Goal: Task Accomplishment & Management: Manage account settings

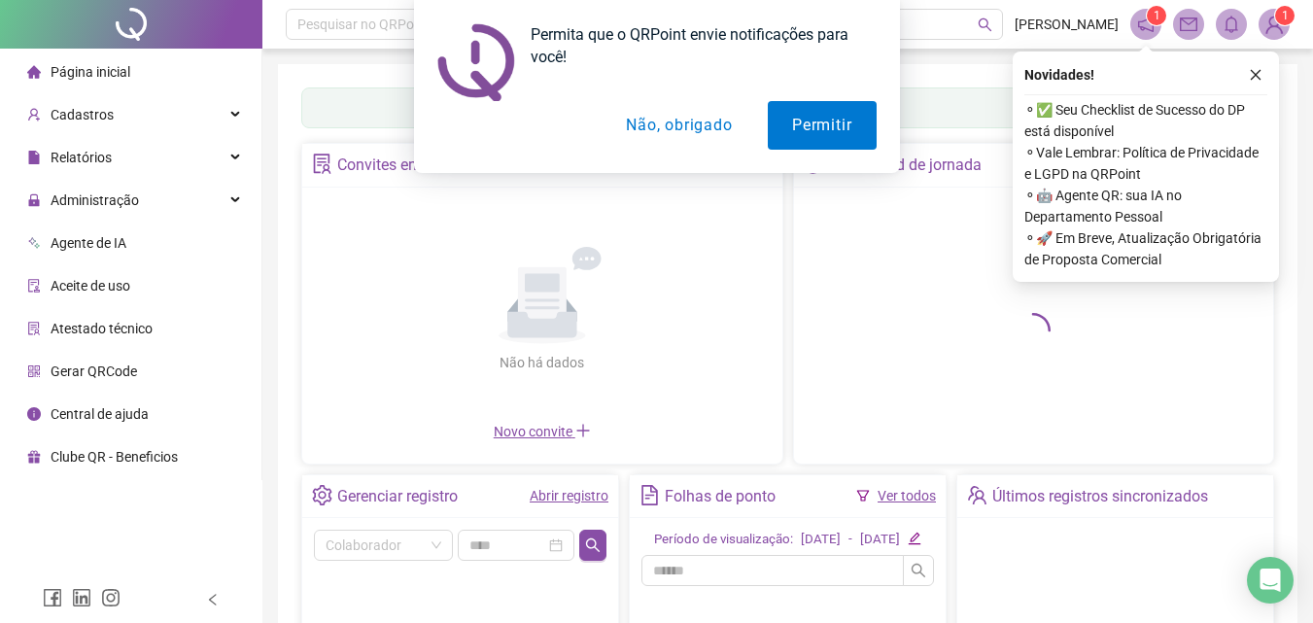
click at [679, 138] on button "Não, obrigado" at bounding box center [678, 125] width 154 height 49
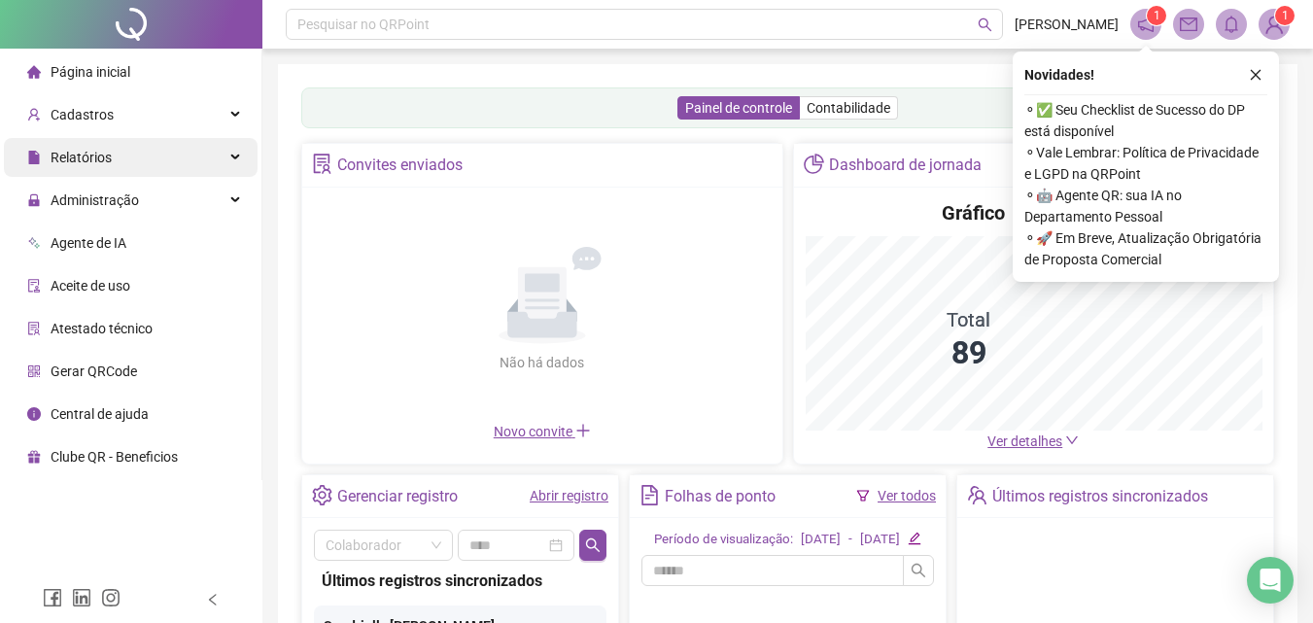
click at [128, 155] on div "Relatórios" at bounding box center [131, 157] width 254 height 39
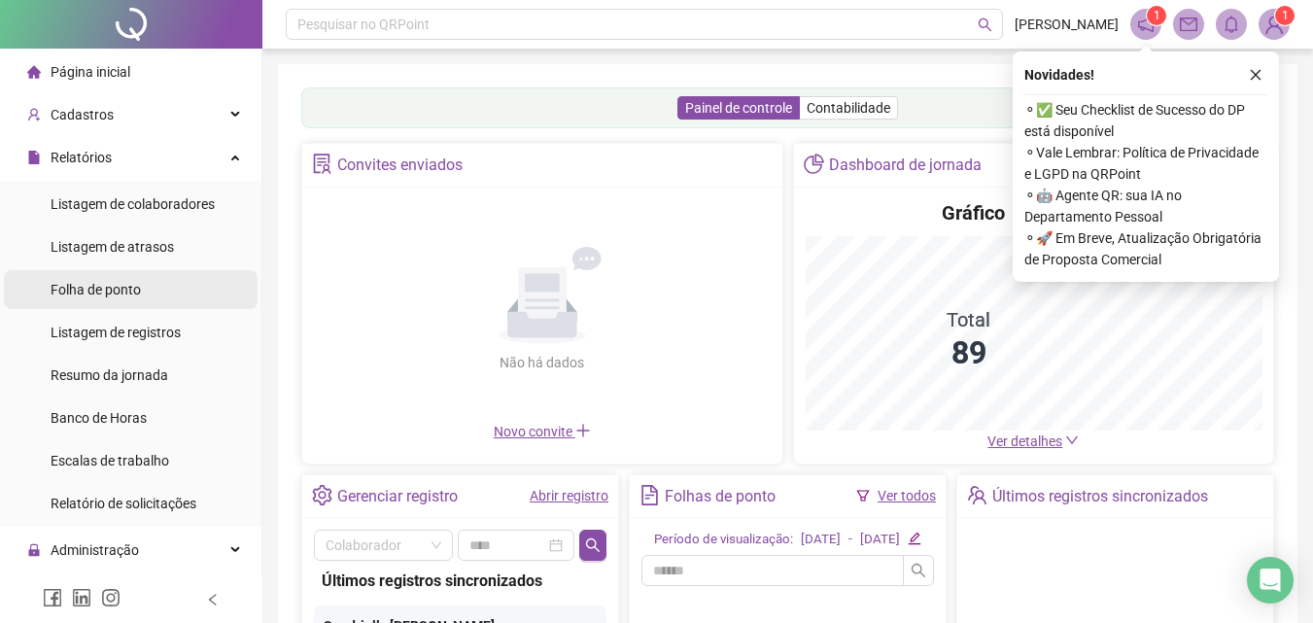
click at [115, 299] on div "Folha de ponto" at bounding box center [96, 289] width 90 height 39
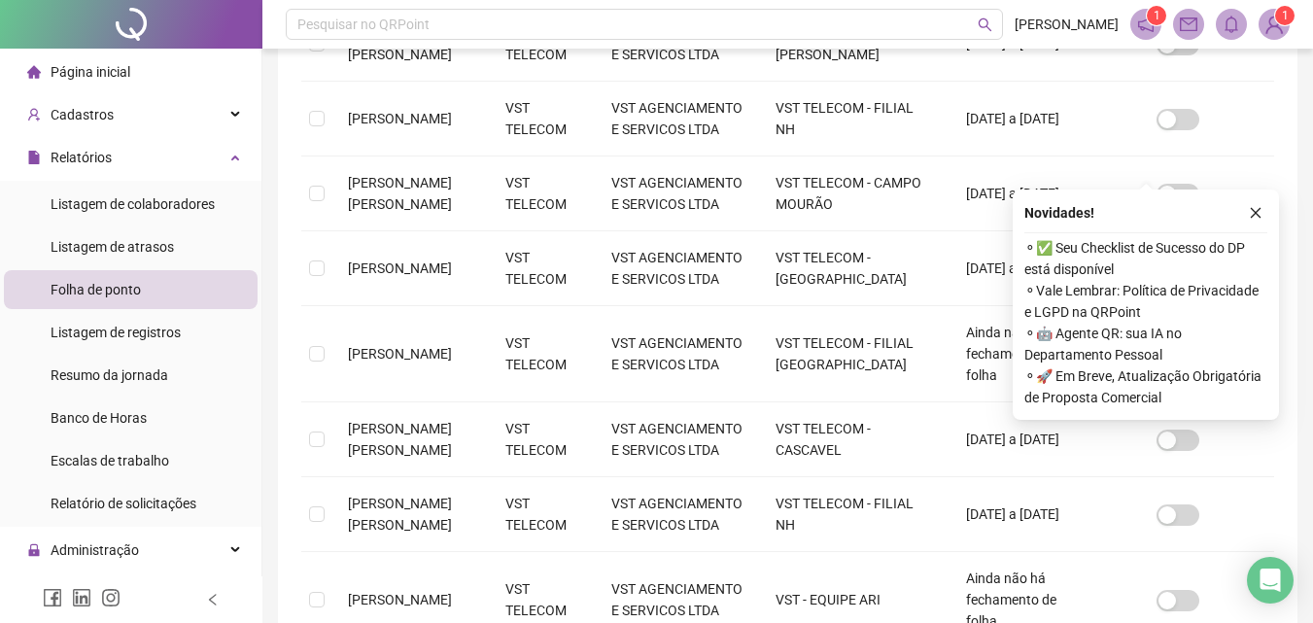
scroll to position [794, 0]
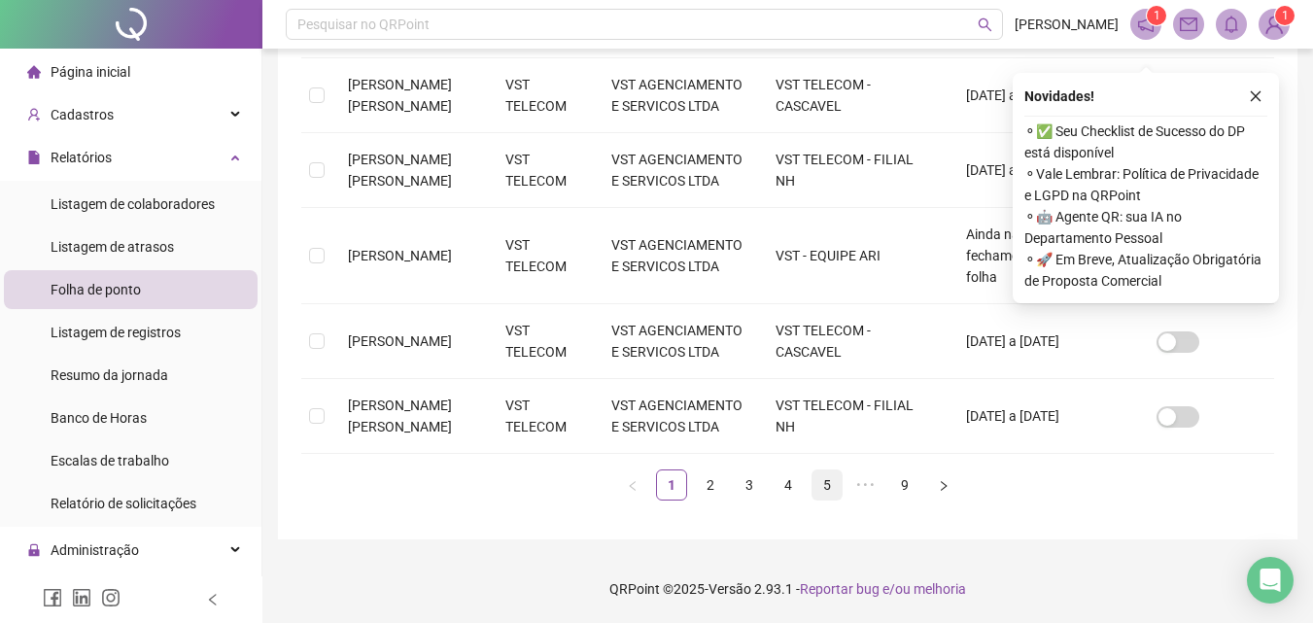
click at [824, 486] on link "5" at bounding box center [826, 484] width 29 height 29
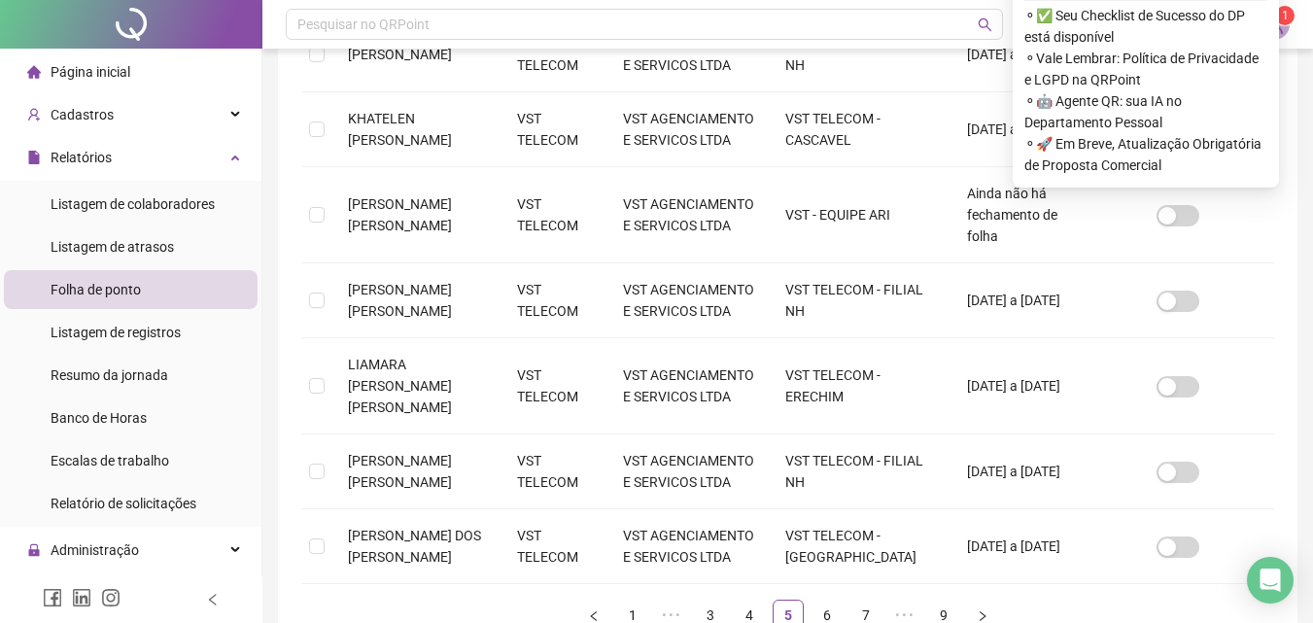
scroll to position [772, 0]
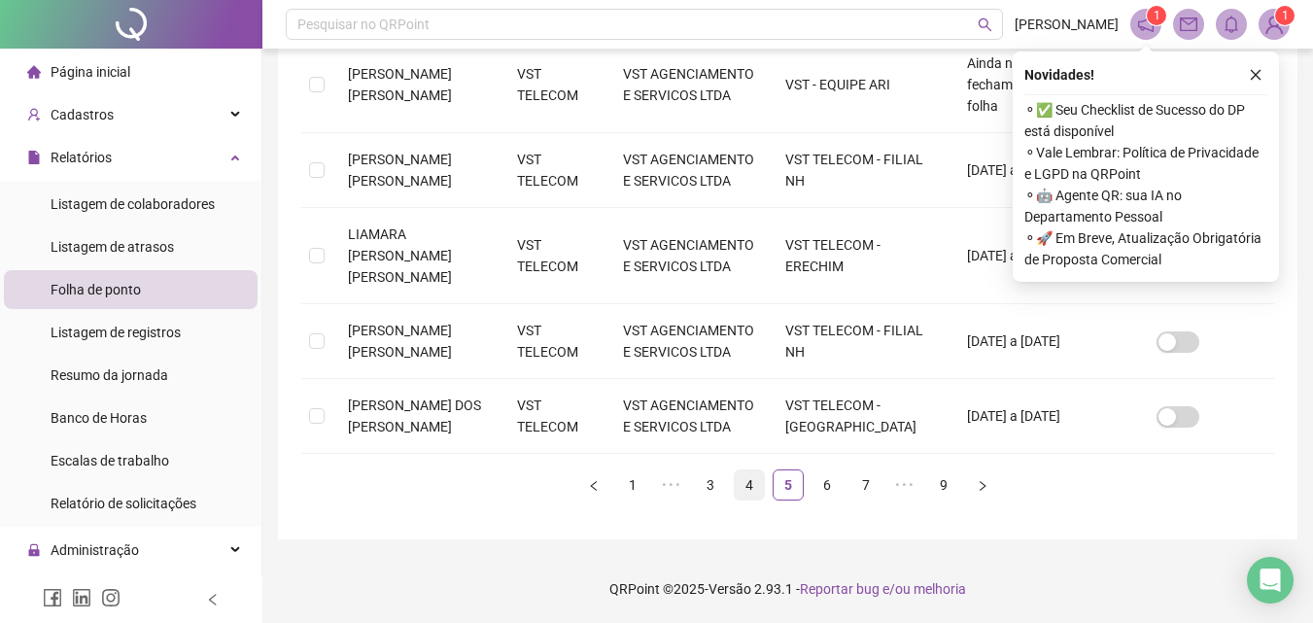
click at [745, 490] on link "4" at bounding box center [749, 484] width 29 height 29
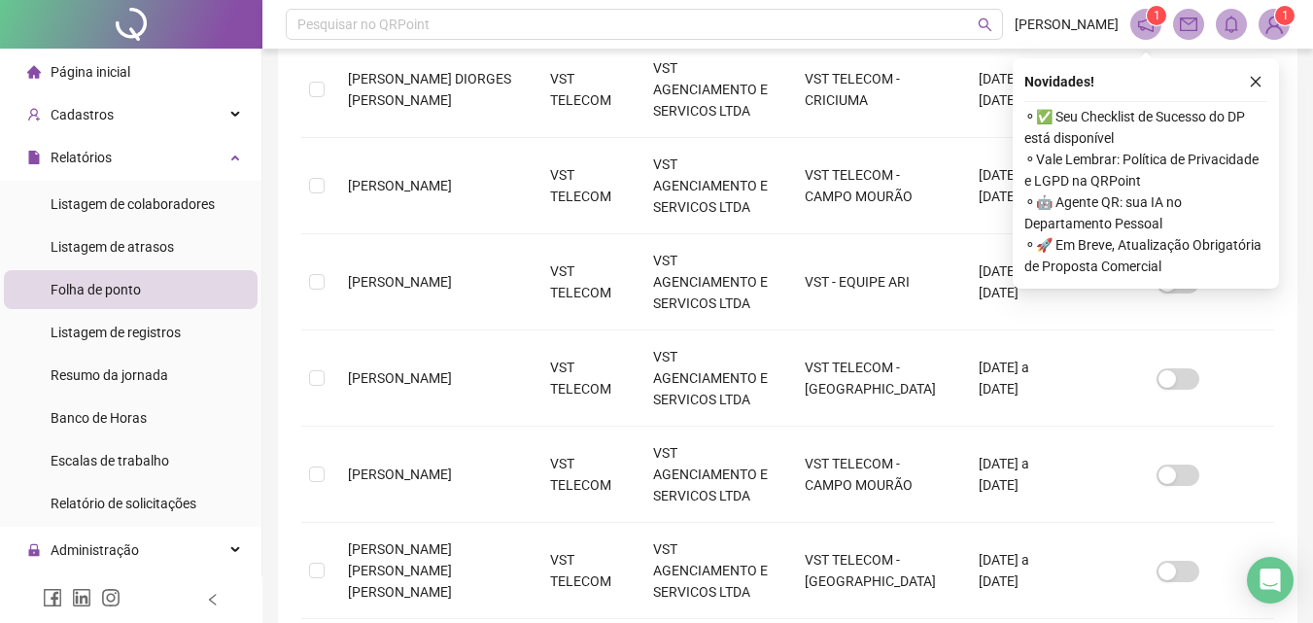
scroll to position [593, 0]
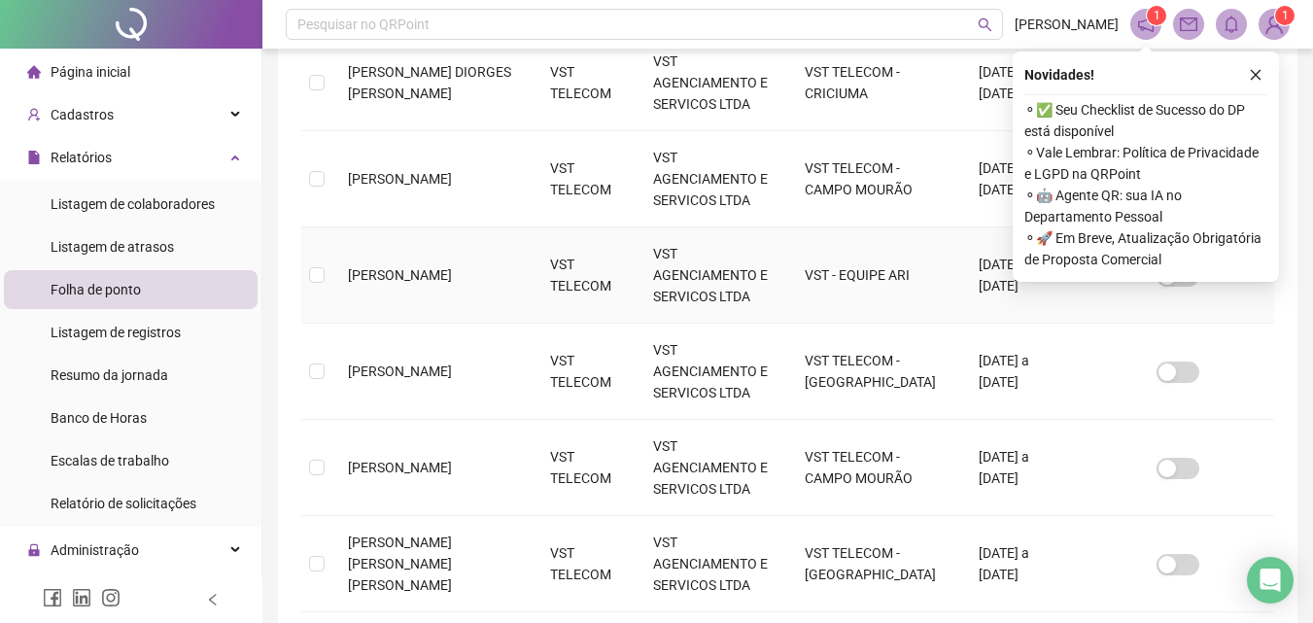
click at [637, 227] on td "VST AGENCIAMENTO E SERVICOS LTDA" at bounding box center [713, 275] width 152 height 96
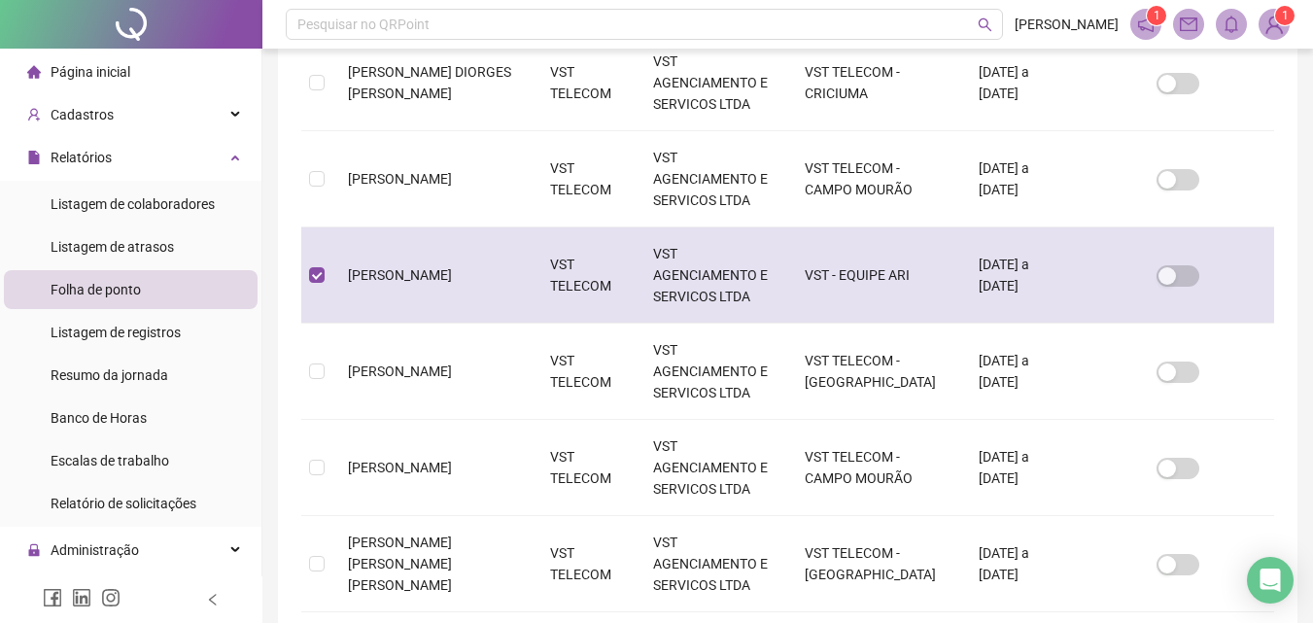
scroll to position [86, 0]
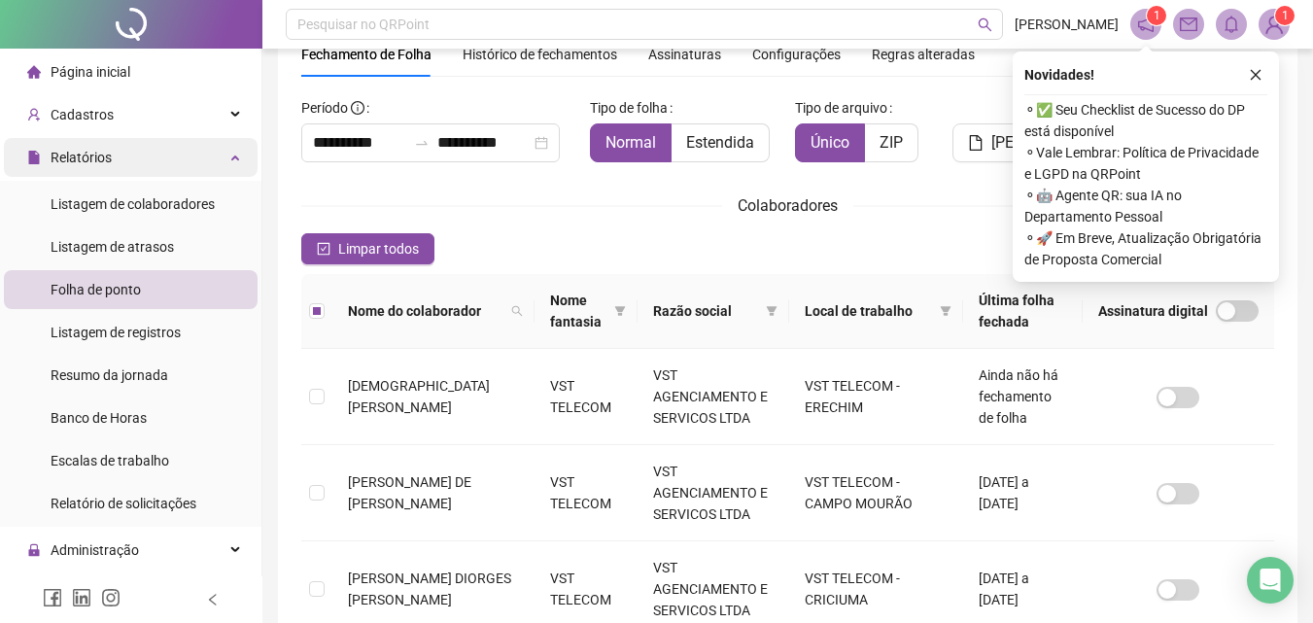
click at [155, 170] on div "Relatórios" at bounding box center [131, 157] width 254 height 39
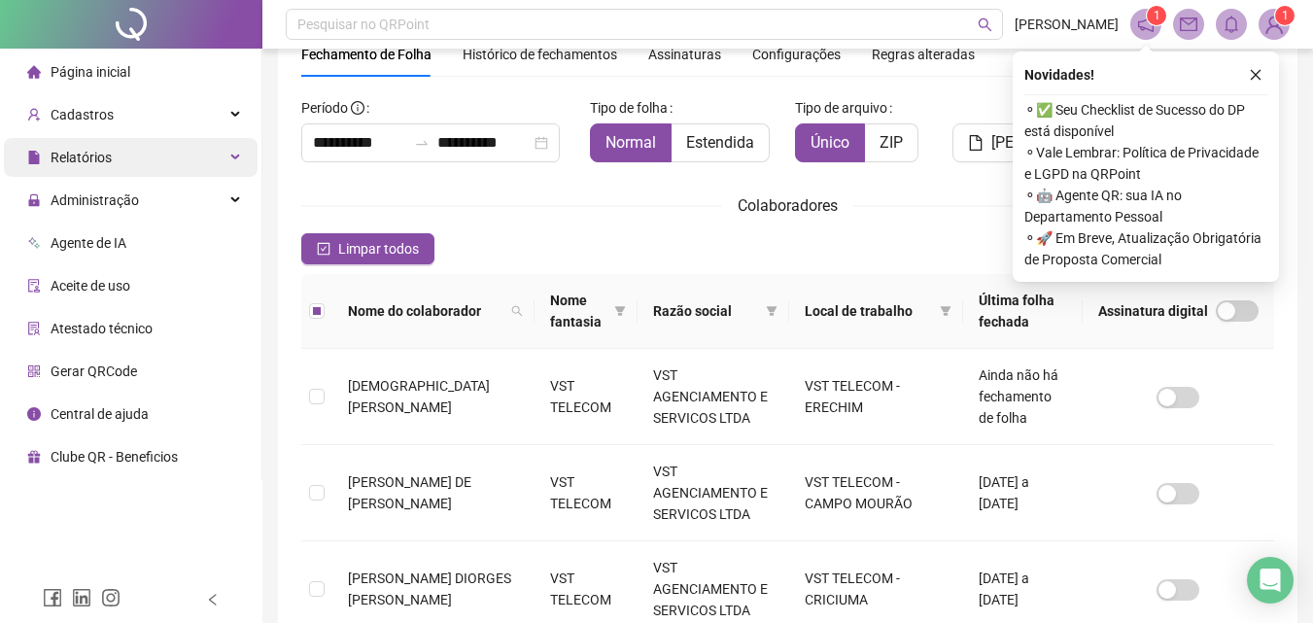
click at [155, 170] on div "Relatórios" at bounding box center [131, 157] width 254 height 39
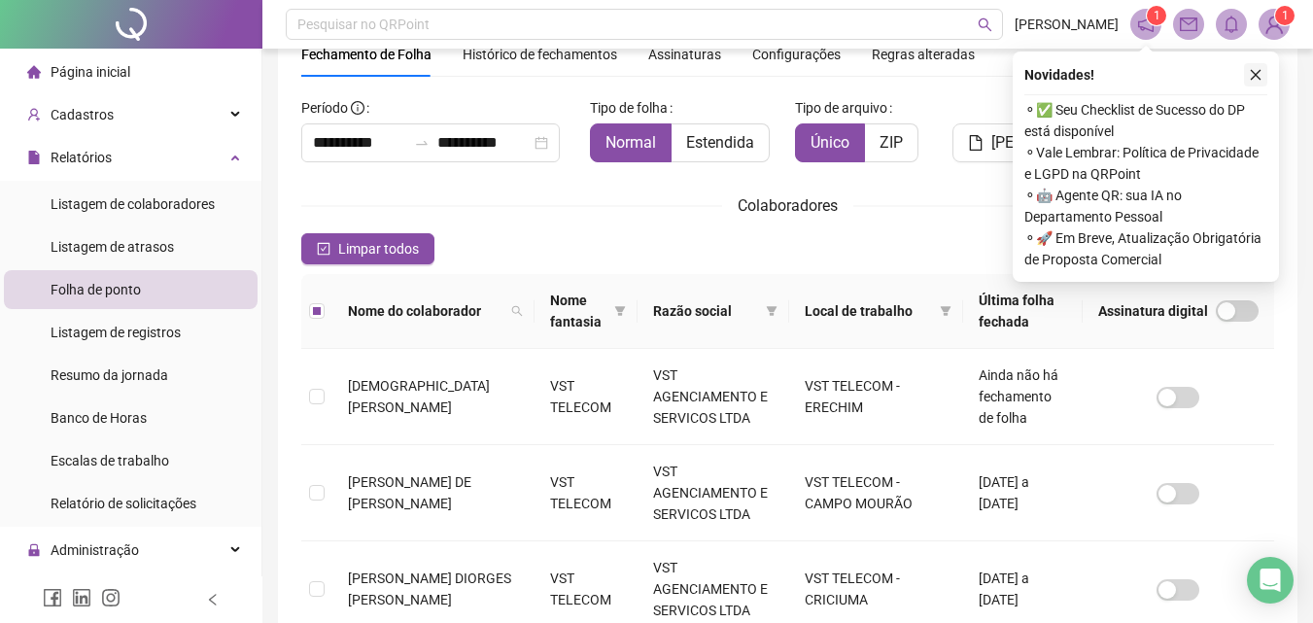
click at [1258, 74] on icon "close" at bounding box center [1256, 75] width 14 height 14
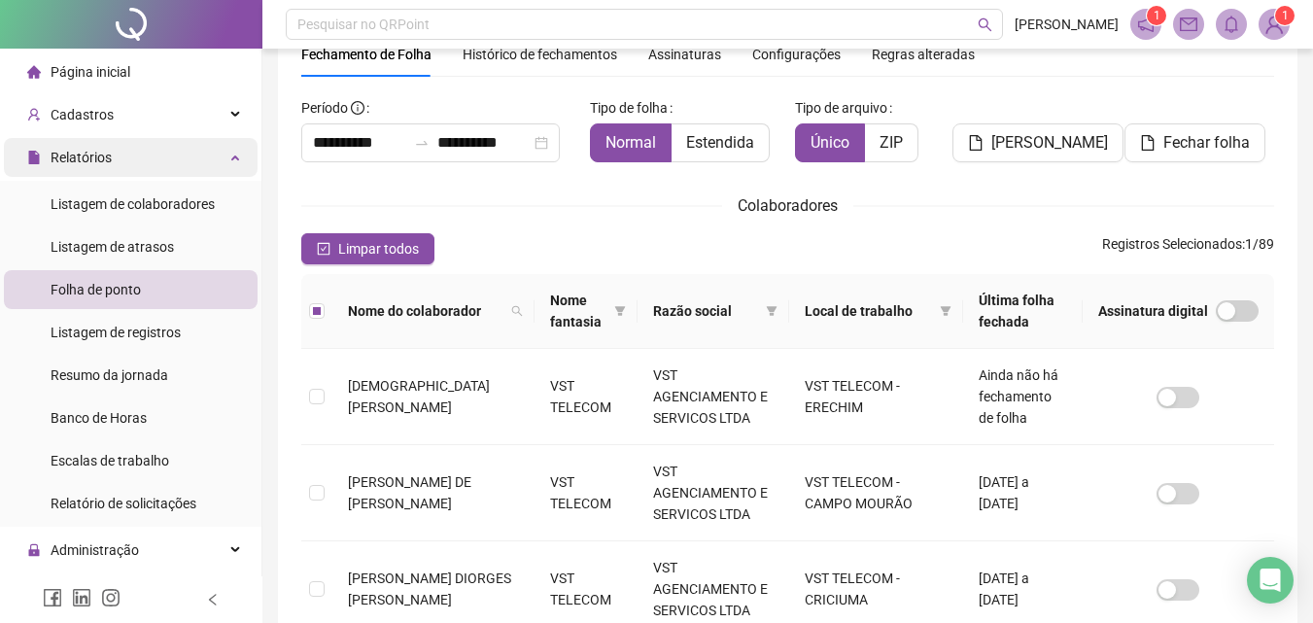
click at [175, 159] on div "Relatórios" at bounding box center [131, 157] width 254 height 39
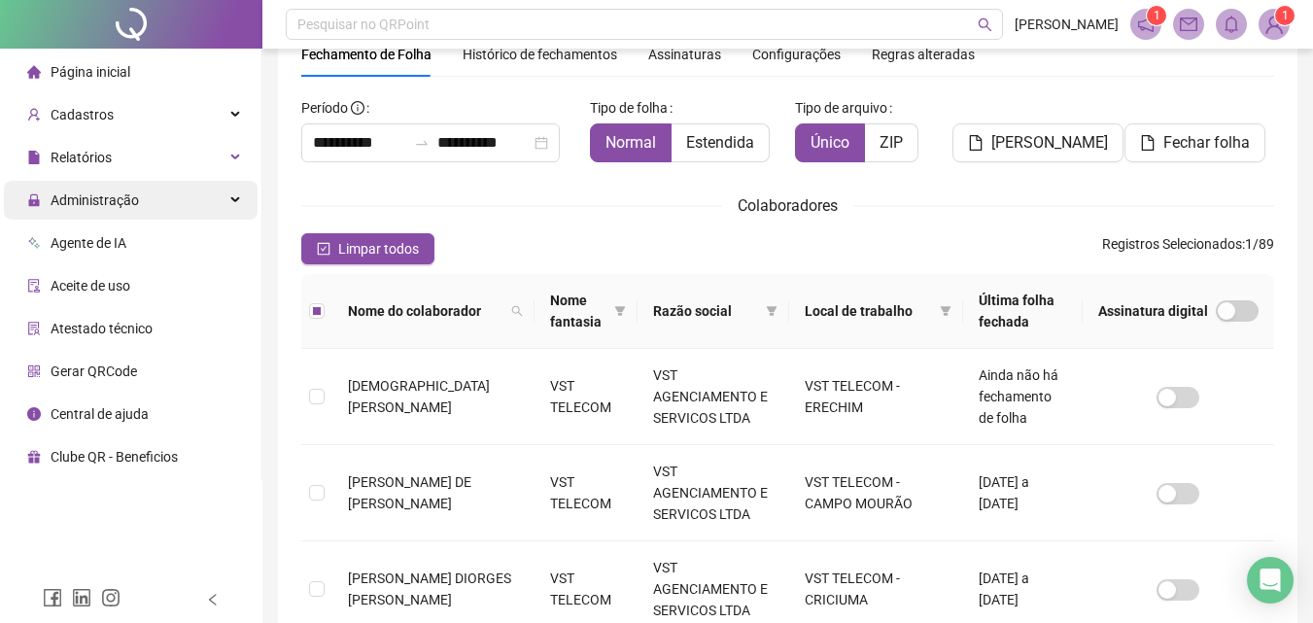
click at [170, 206] on div "Administração" at bounding box center [131, 200] width 254 height 39
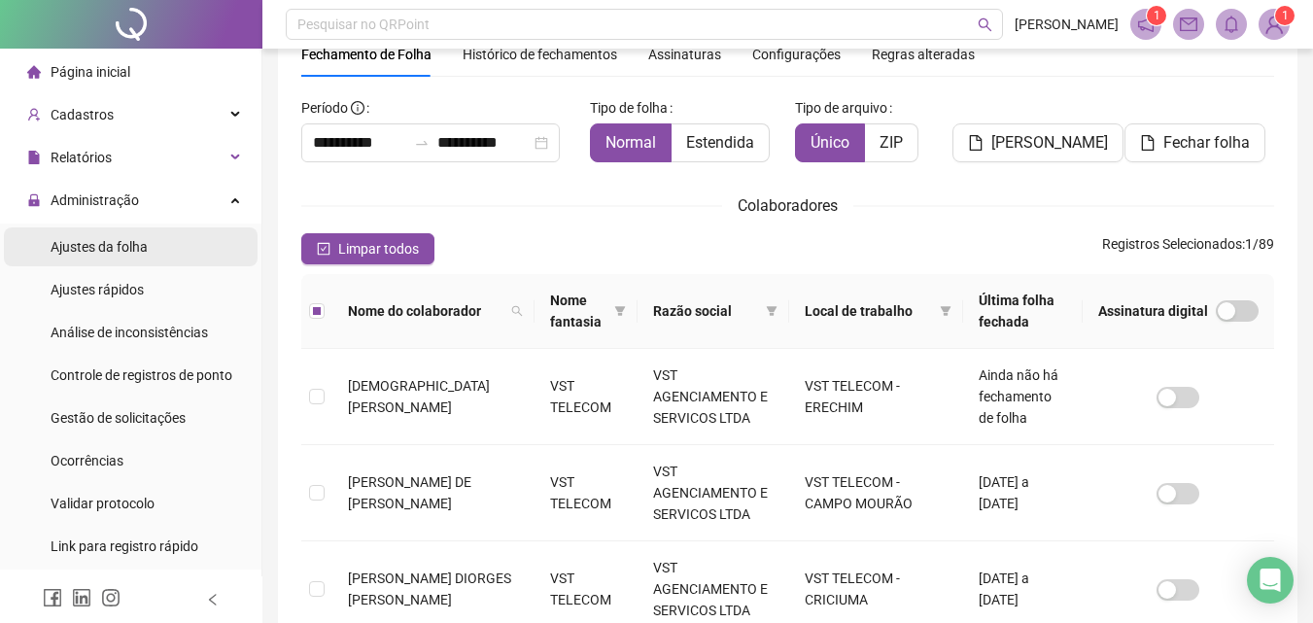
click at [157, 254] on li "Ajustes da folha" at bounding box center [131, 246] width 254 height 39
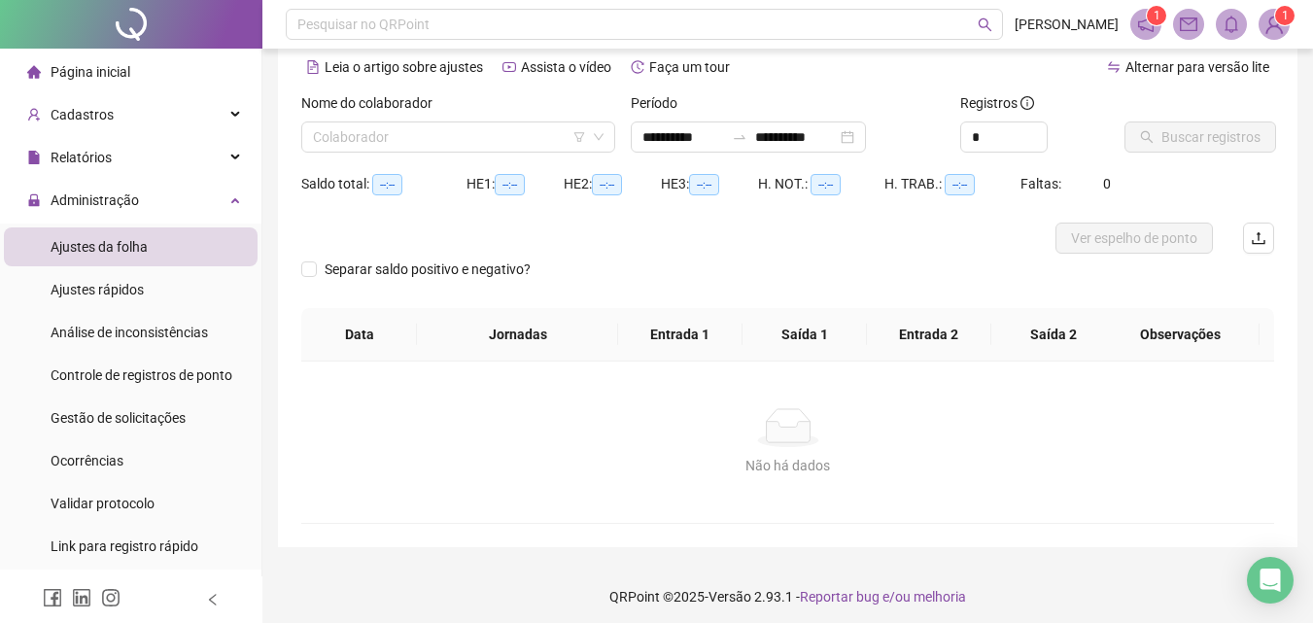
type input "**********"
click at [464, 129] on input "search" at bounding box center [449, 136] width 273 height 29
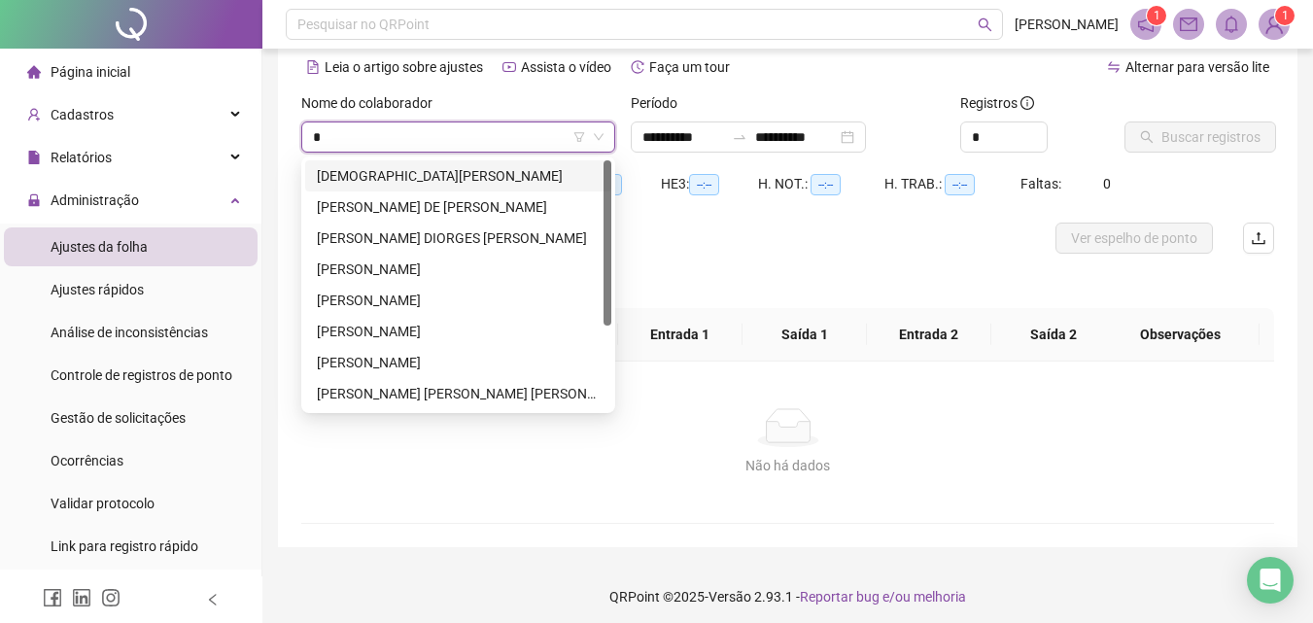
type input "**"
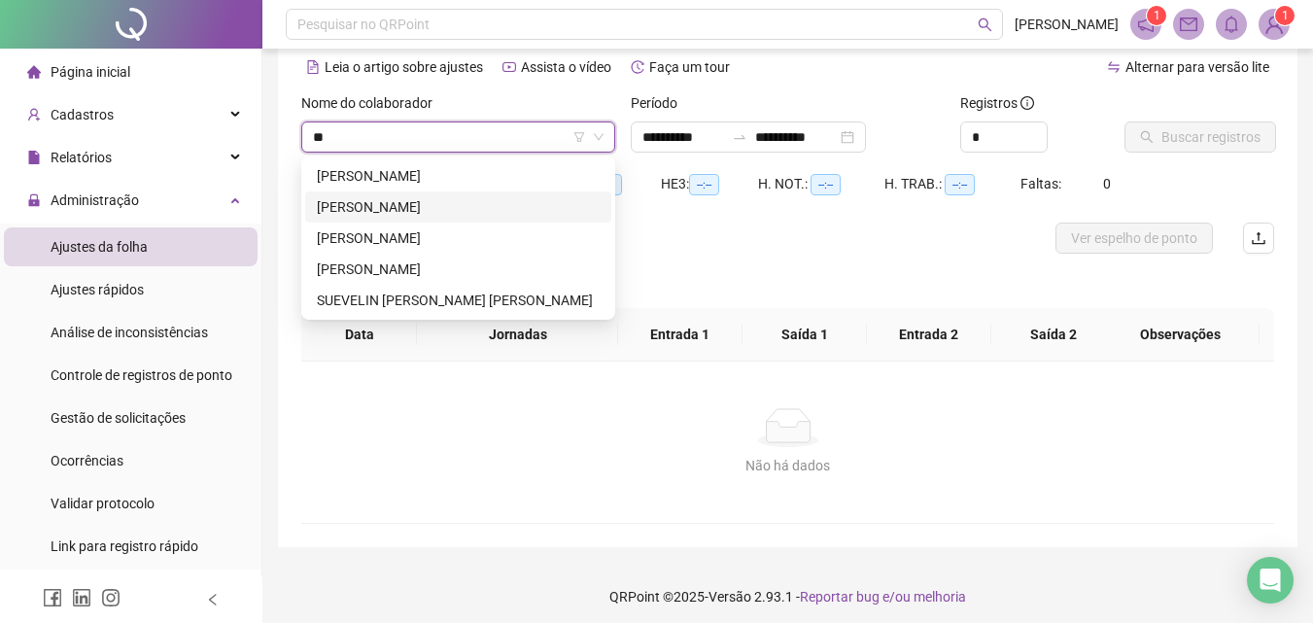
click at [453, 199] on div "[PERSON_NAME]" at bounding box center [458, 206] width 283 height 21
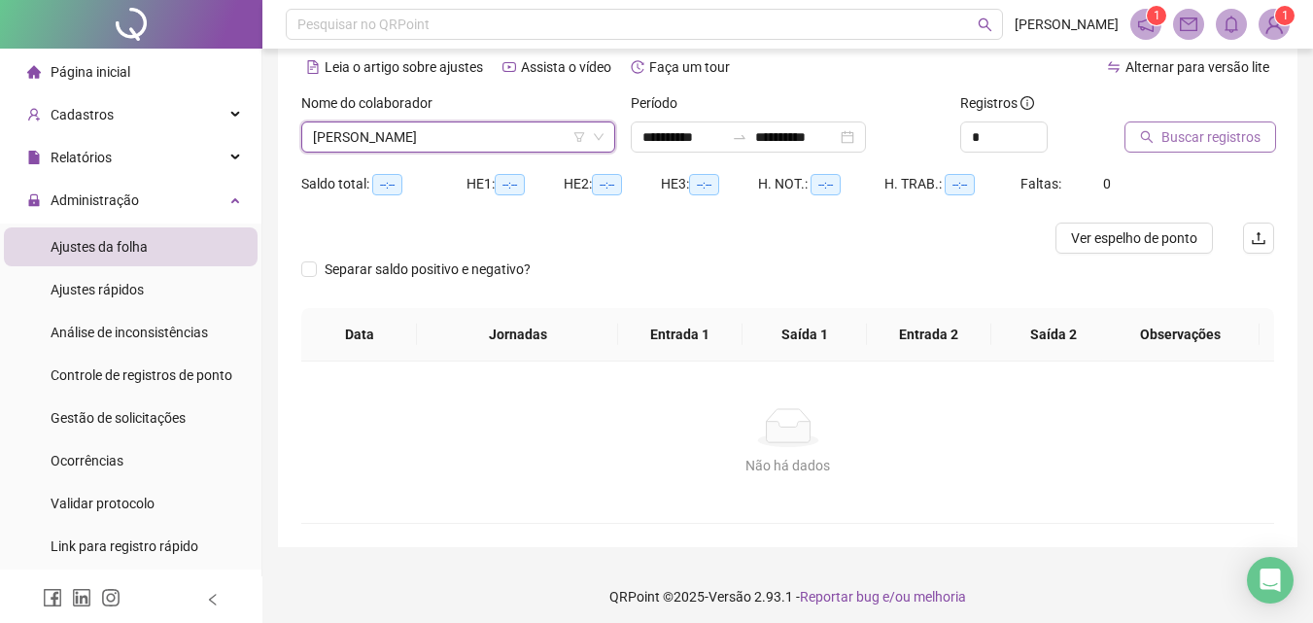
click at [1157, 131] on button "Buscar registros" at bounding box center [1200, 136] width 152 height 31
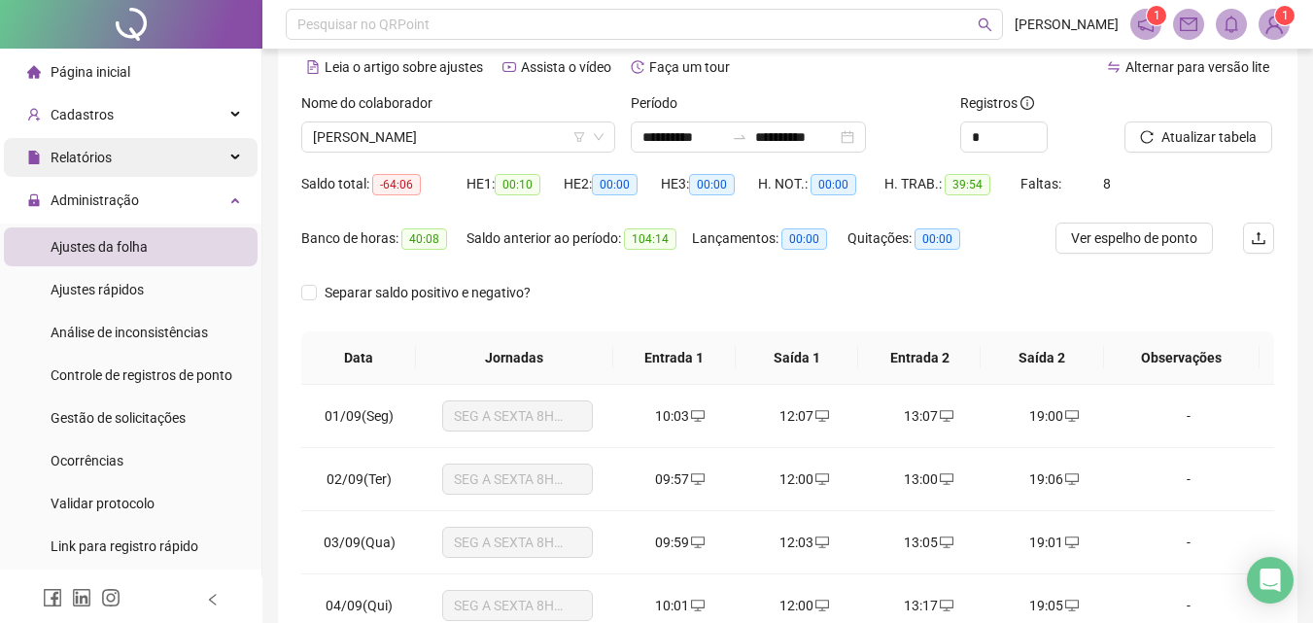
click at [115, 139] on div "Relatórios" at bounding box center [131, 157] width 254 height 39
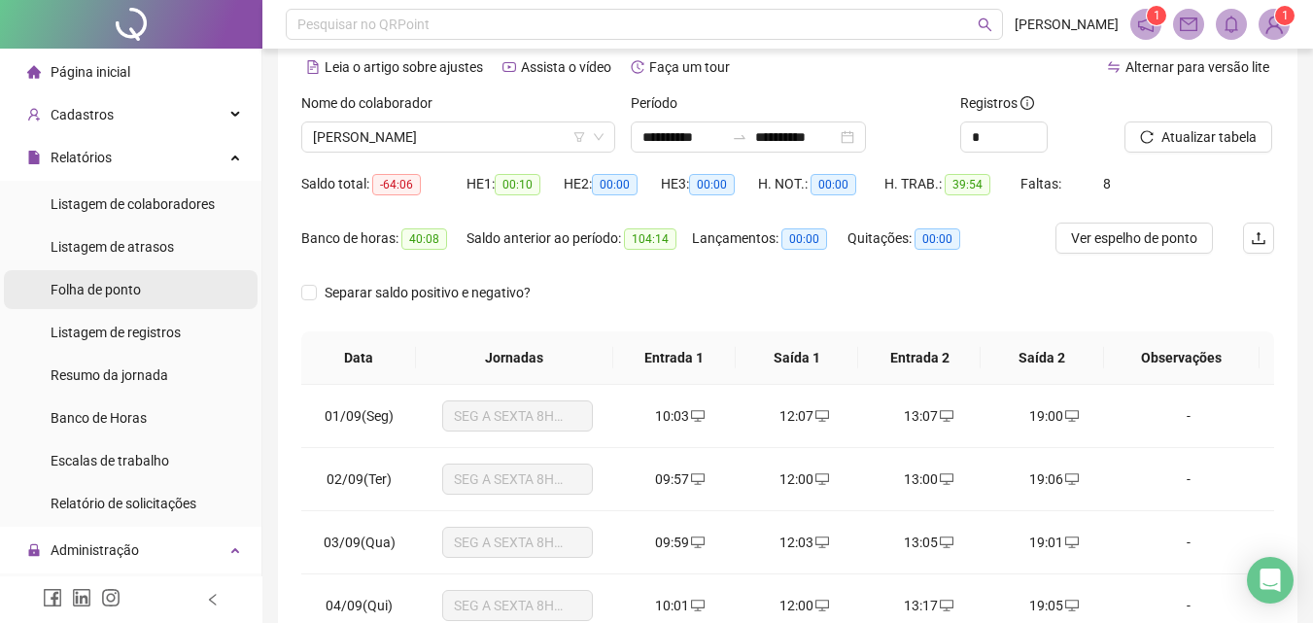
click at [133, 299] on div "Folha de ponto" at bounding box center [96, 289] width 90 height 39
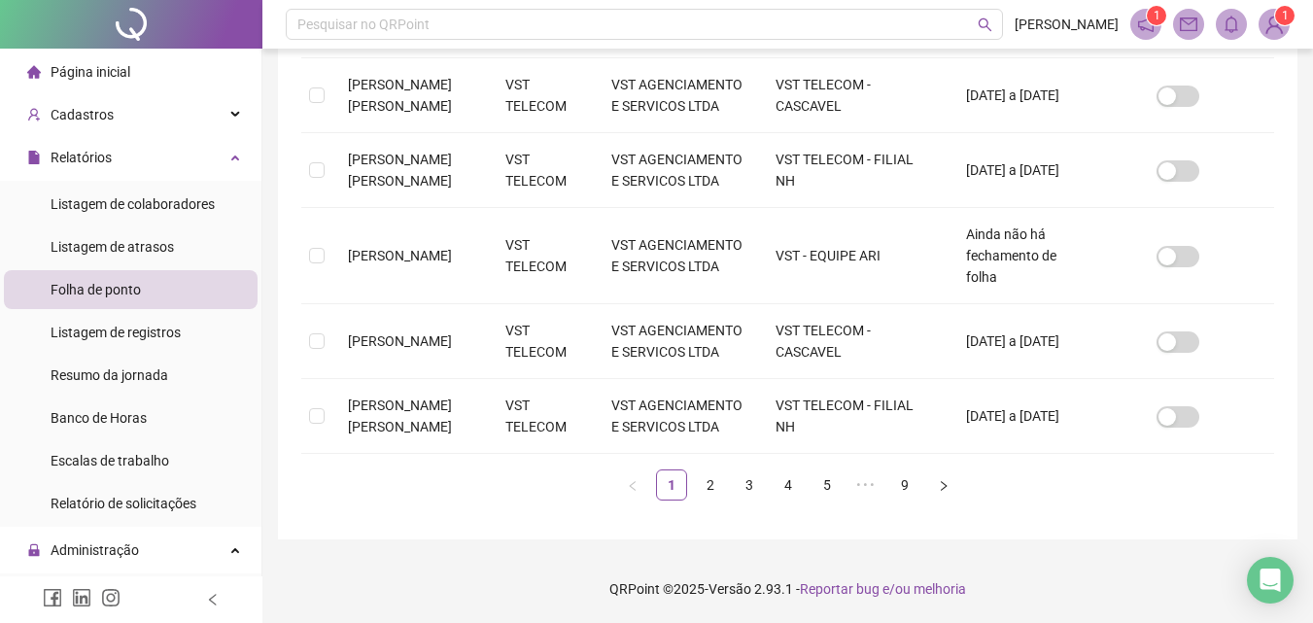
scroll to position [794, 0]
click at [798, 489] on link "4" at bounding box center [787, 484] width 29 height 29
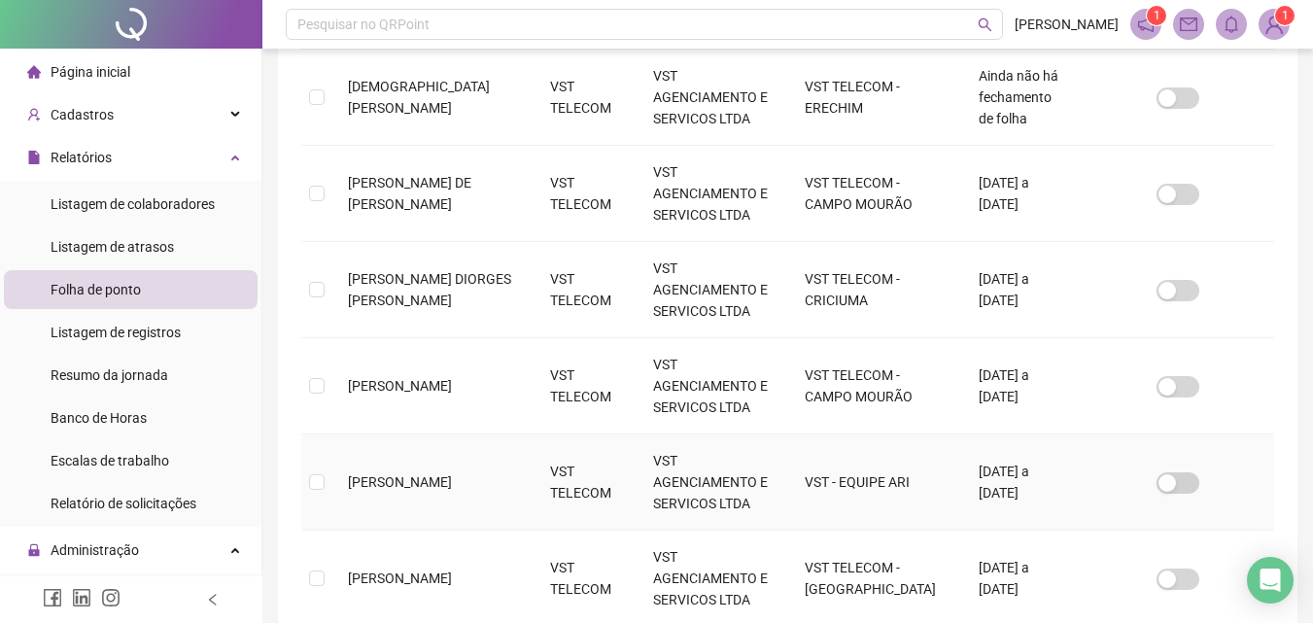
scroll to position [86, 0]
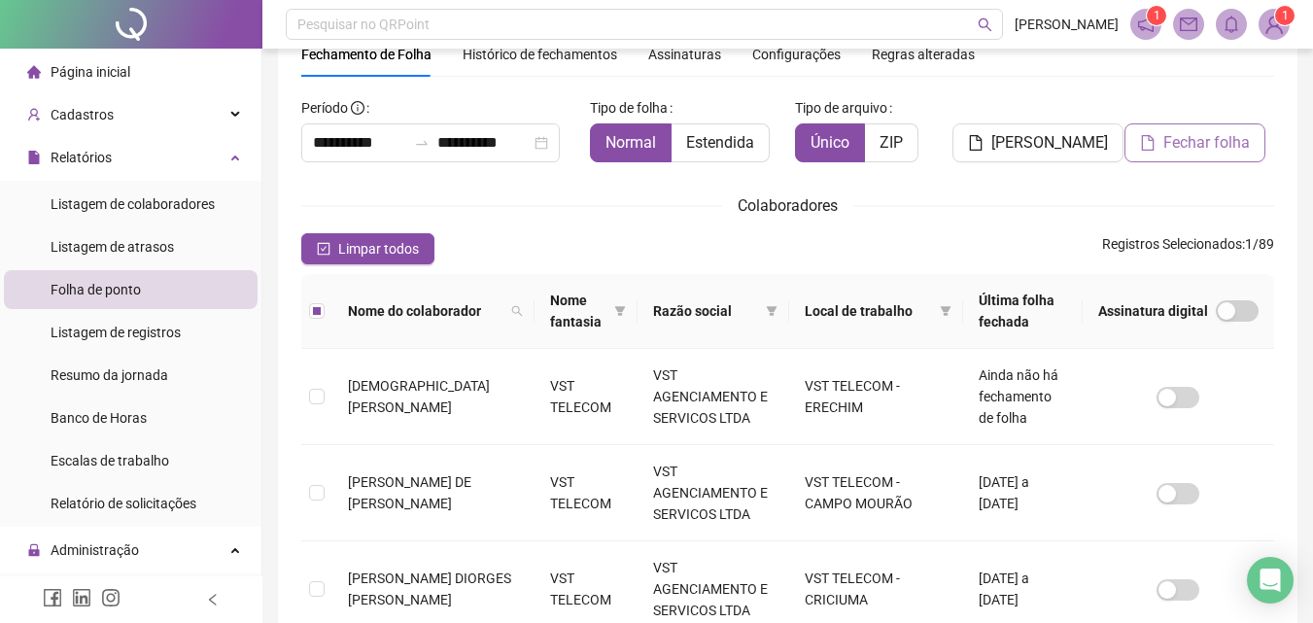
click at [1187, 150] on span "Fechar folha" at bounding box center [1206, 142] width 86 height 23
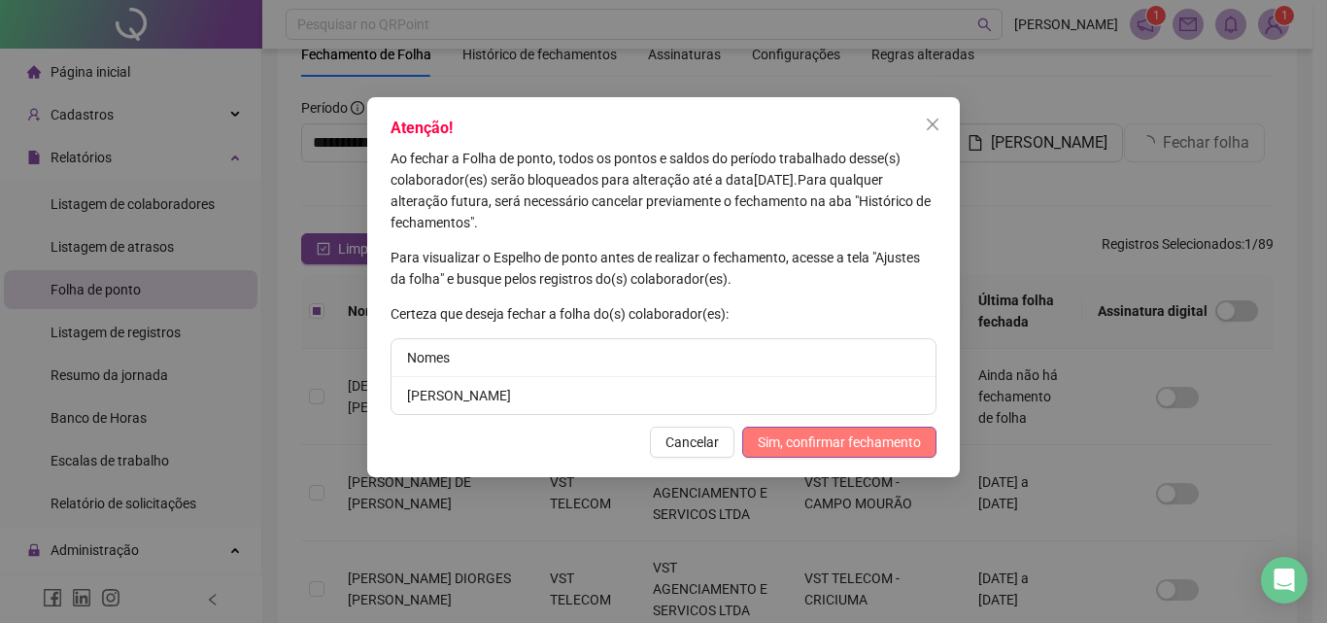
click at [815, 443] on span "Sim, confirmar fechamento" at bounding box center [839, 441] width 163 height 21
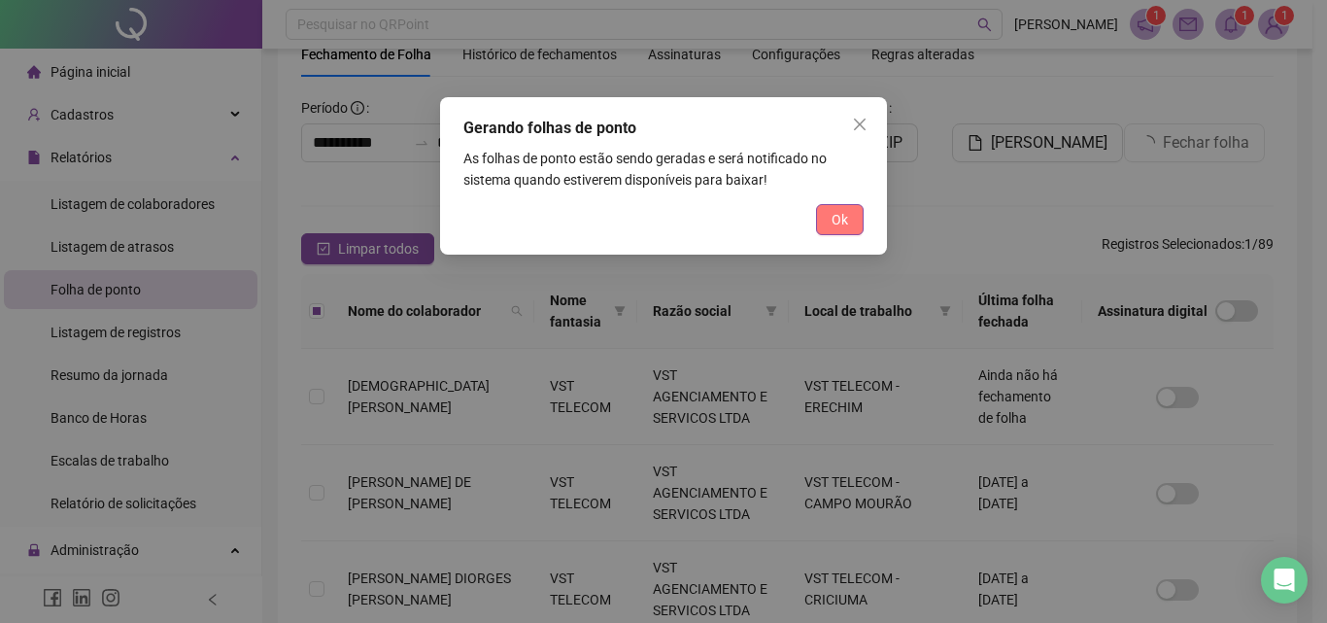
click at [835, 218] on span "Ok" at bounding box center [840, 219] width 17 height 21
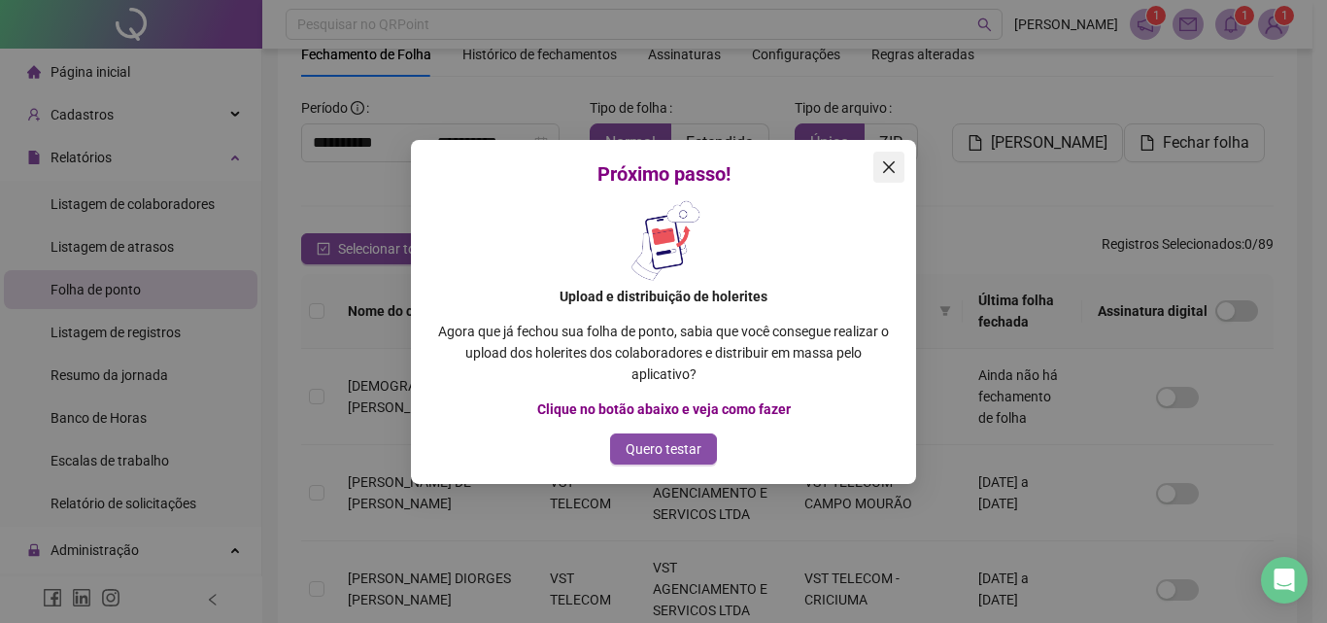
click at [895, 165] on icon "close" at bounding box center [889, 167] width 16 height 16
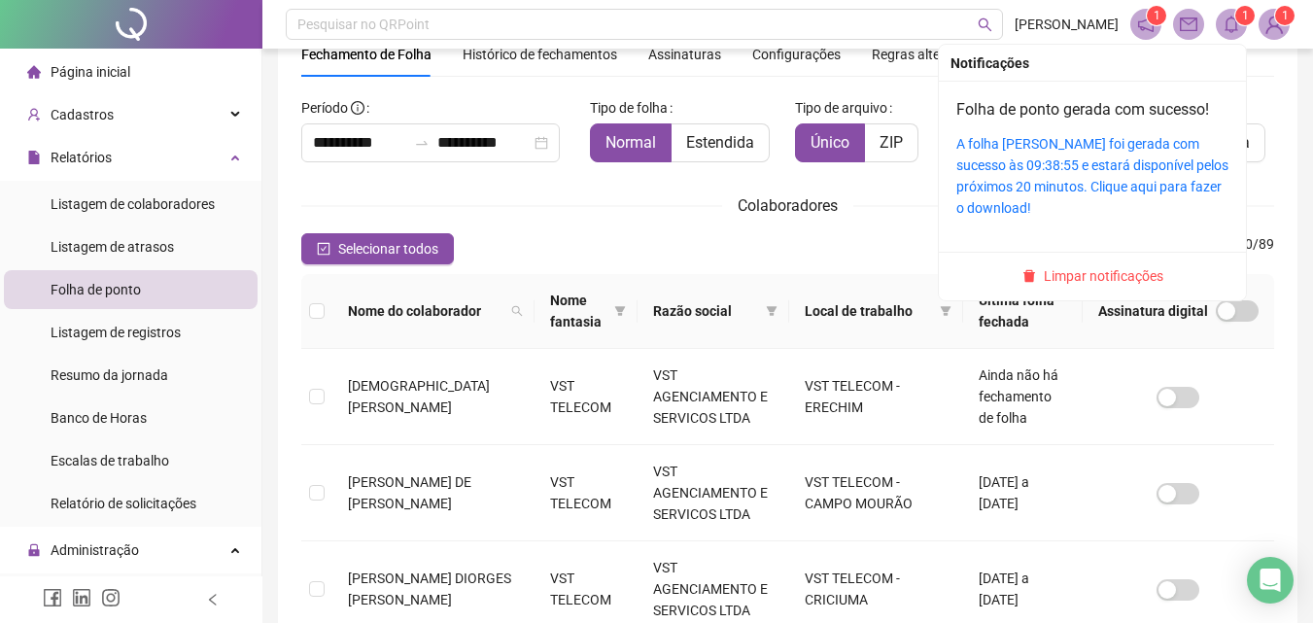
click at [1230, 15] on span at bounding box center [1231, 24] width 31 height 31
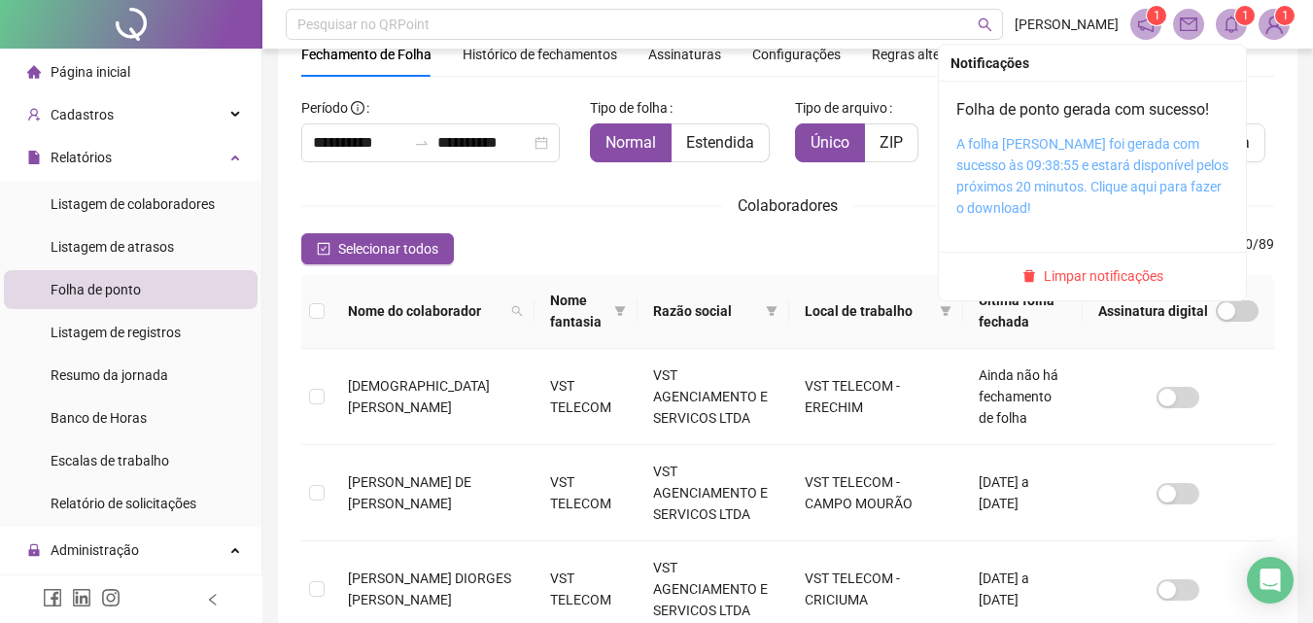
click at [1094, 169] on link "A folha [PERSON_NAME] foi gerada com sucesso às 09:38:55 e estará disponível pe…" at bounding box center [1092, 176] width 272 height 80
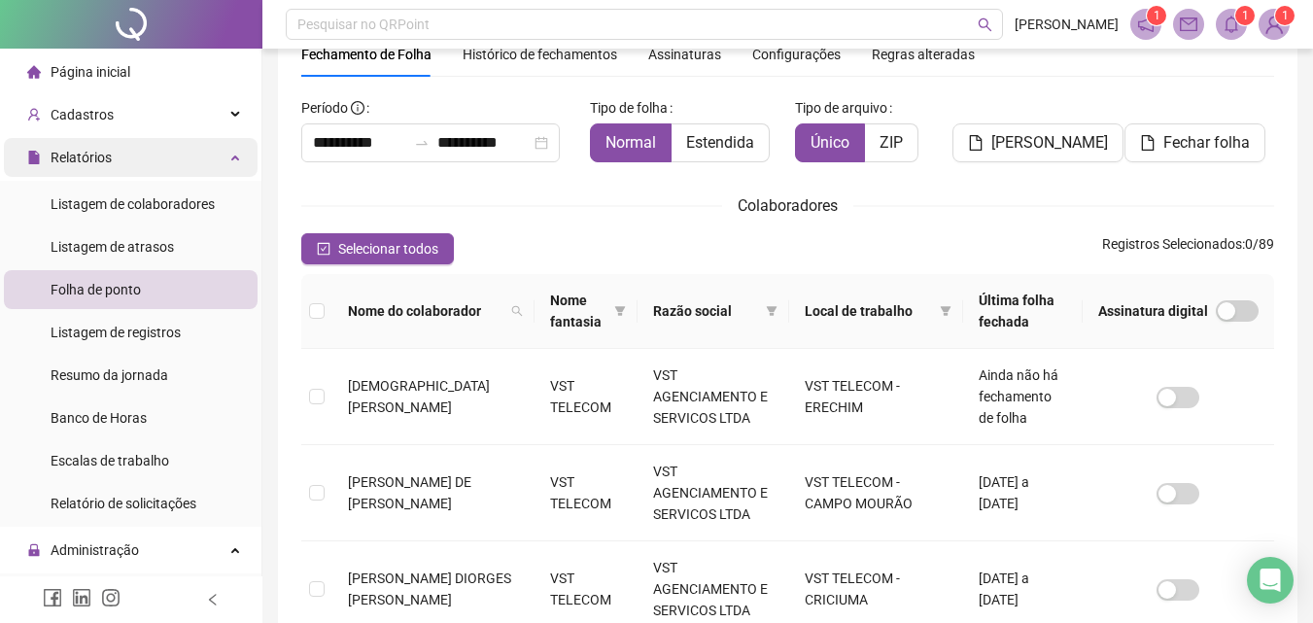
click at [86, 150] on span "Relatórios" at bounding box center [81, 158] width 61 height 16
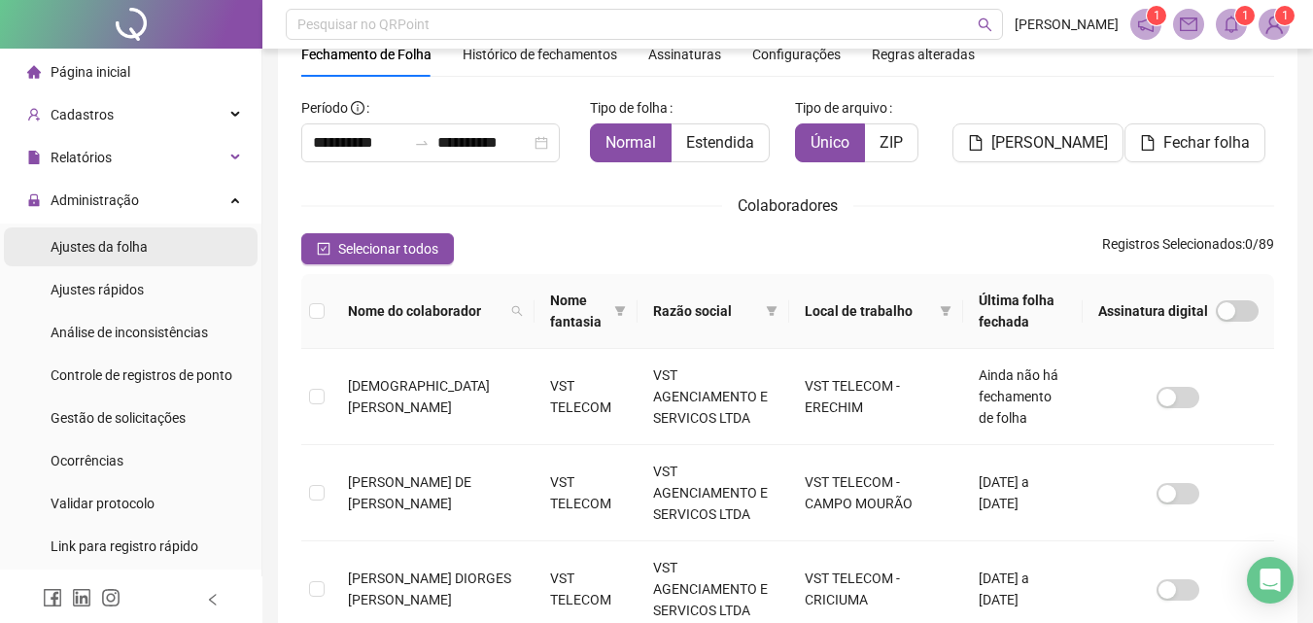
click at [114, 253] on span "Ajustes da folha" at bounding box center [99, 247] width 97 height 16
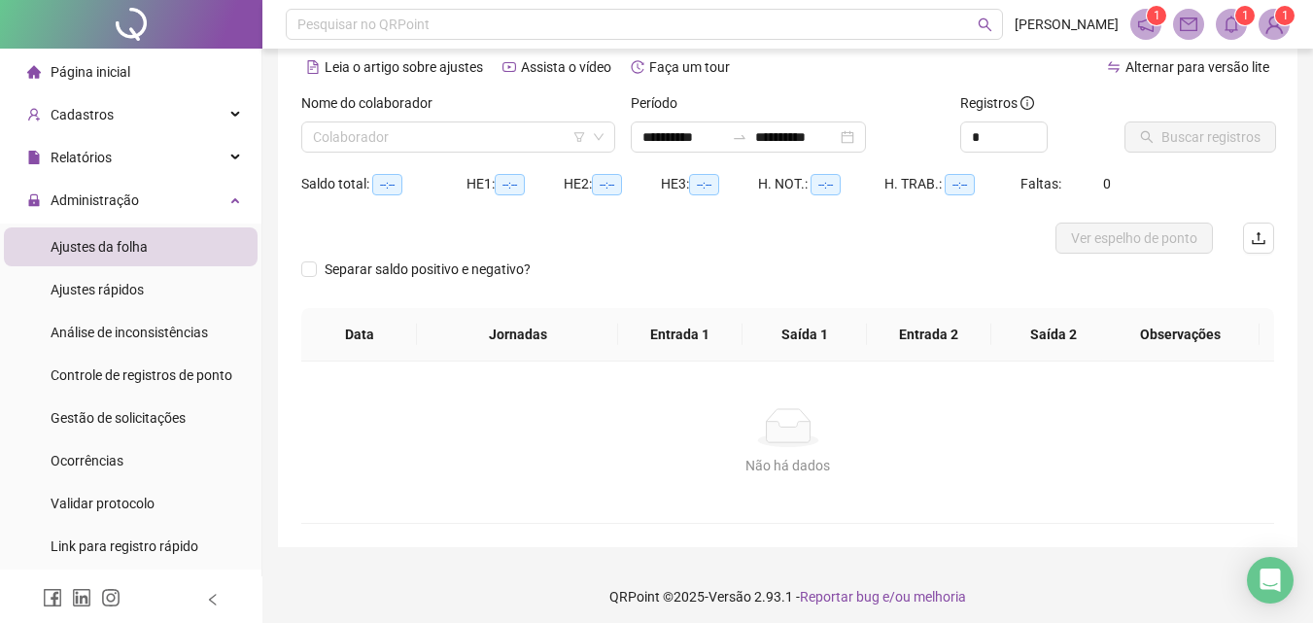
type input "**********"
